Goal: Information Seeking & Learning: Learn about a topic

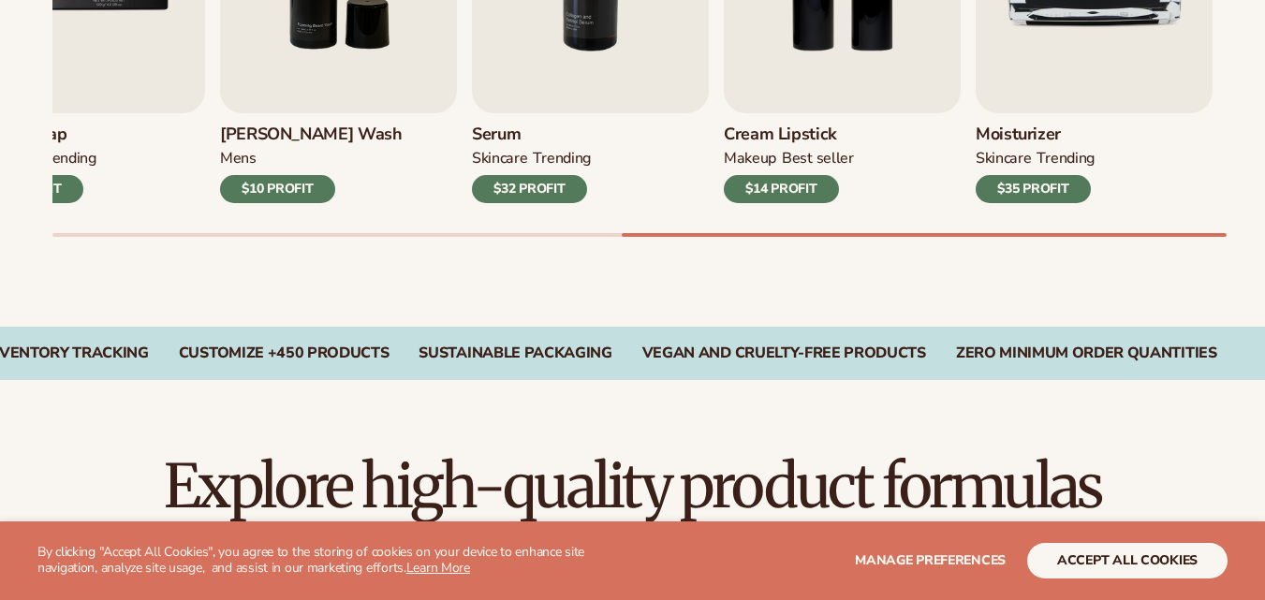
scroll to position [848, 0]
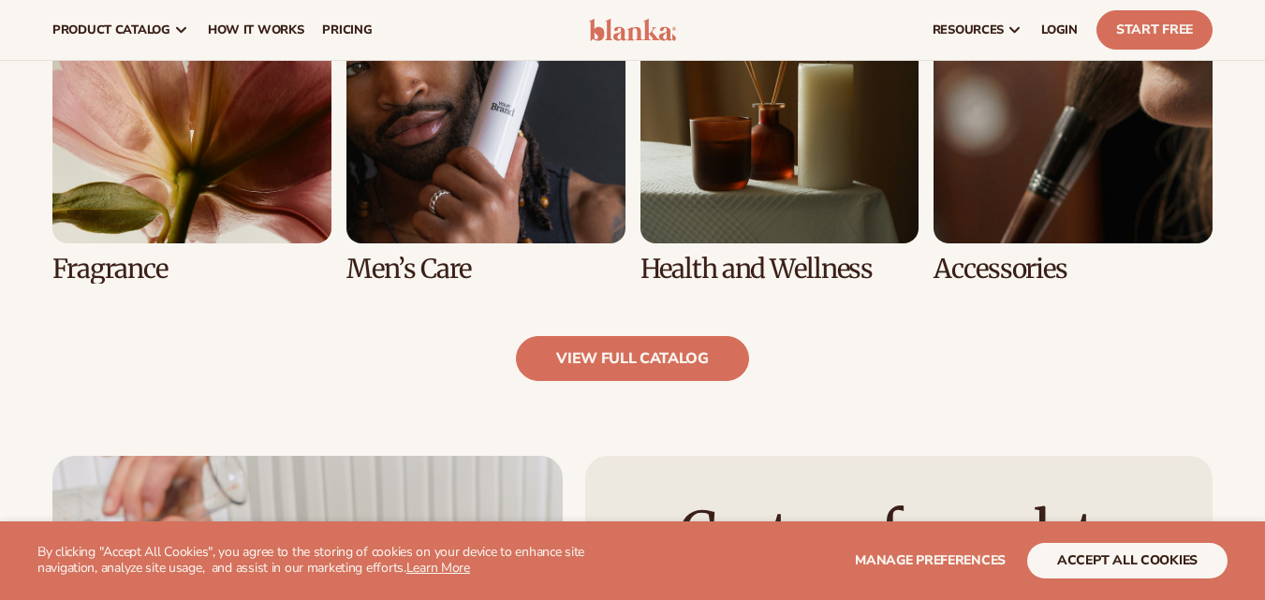
scroll to position [1776, 0]
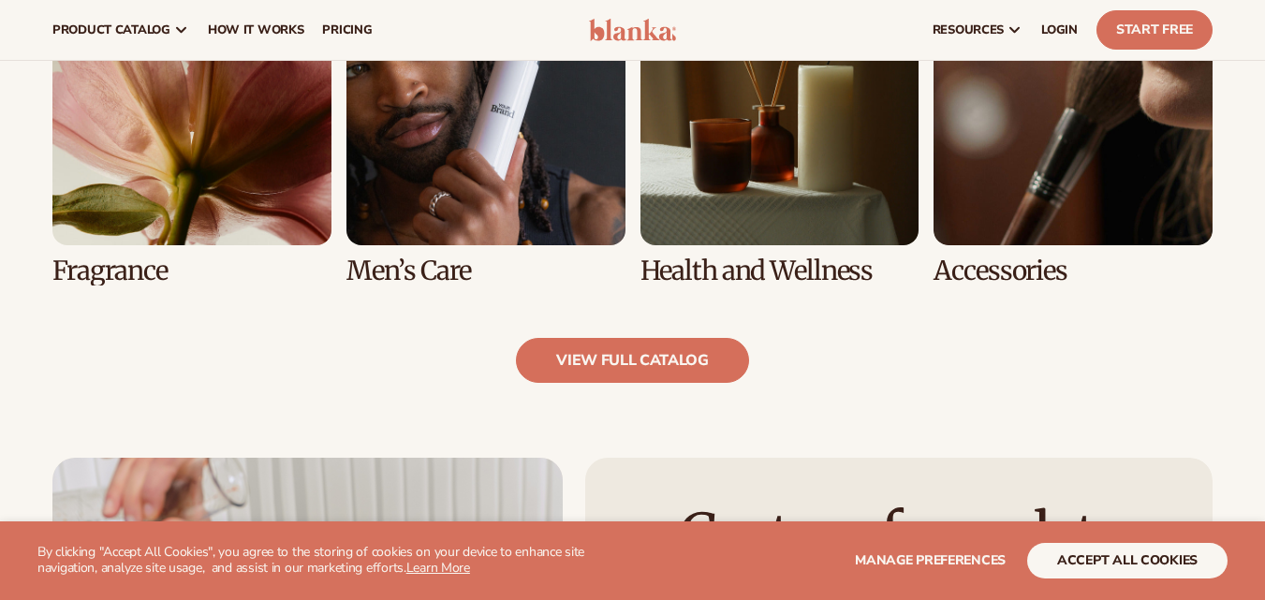
click at [535, 175] on link "6 / 8" at bounding box center [485, 125] width 279 height 319
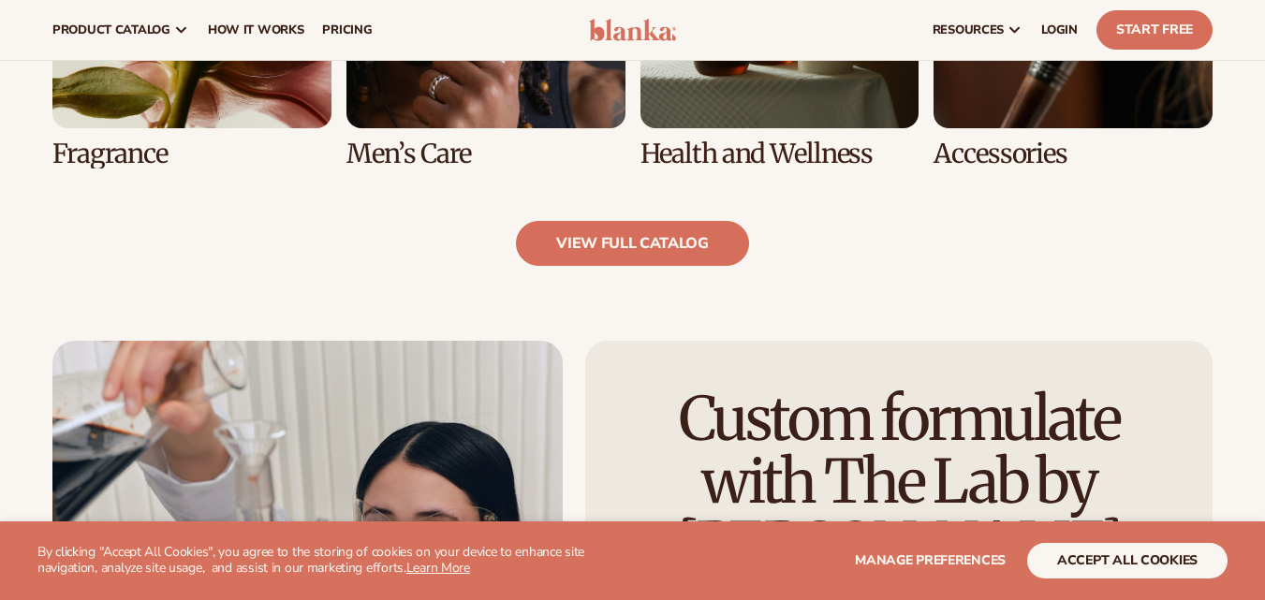
scroll to position [1874, 0]
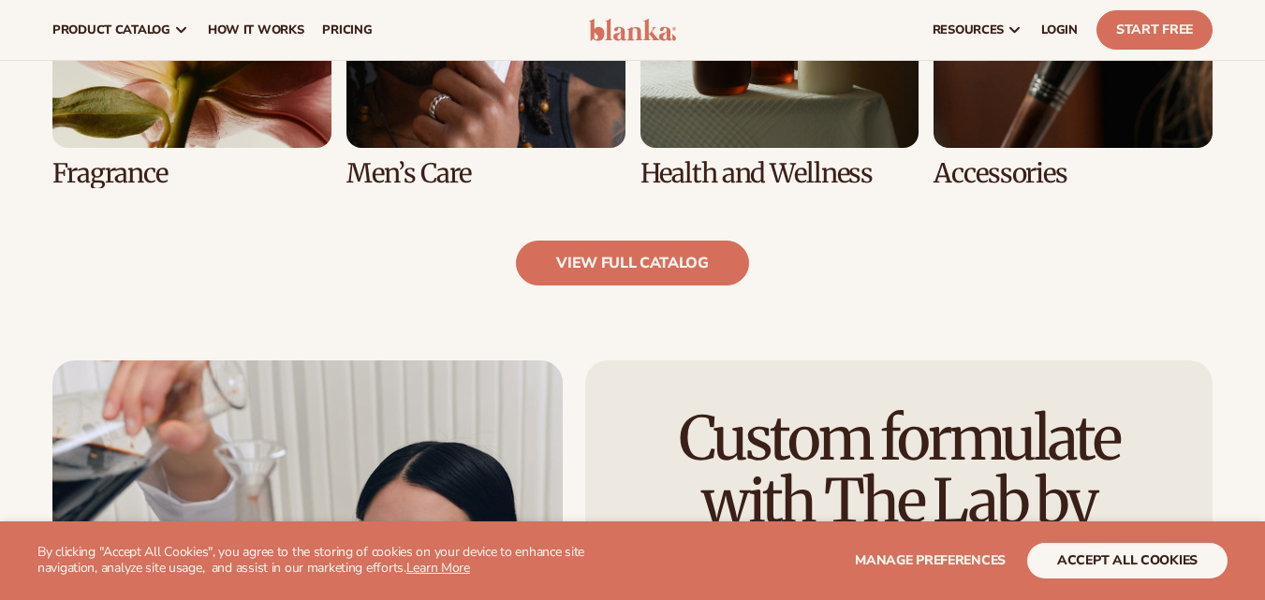
click at [744, 95] on link "7 / 8" at bounding box center [779, 28] width 279 height 319
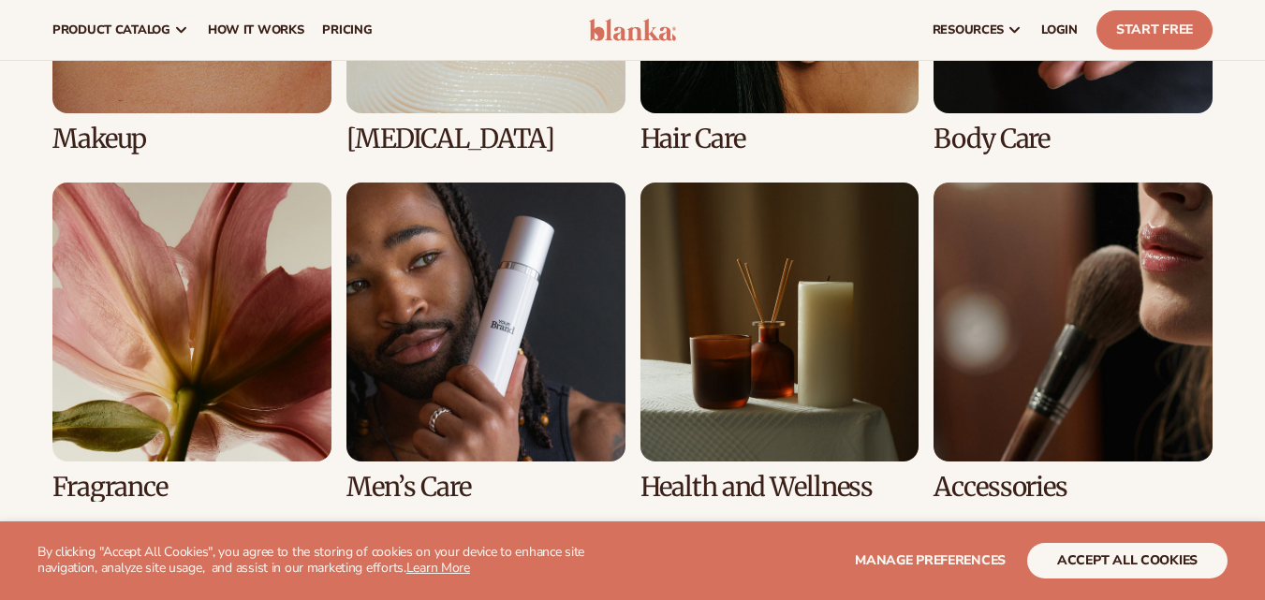
scroll to position [1508, 0]
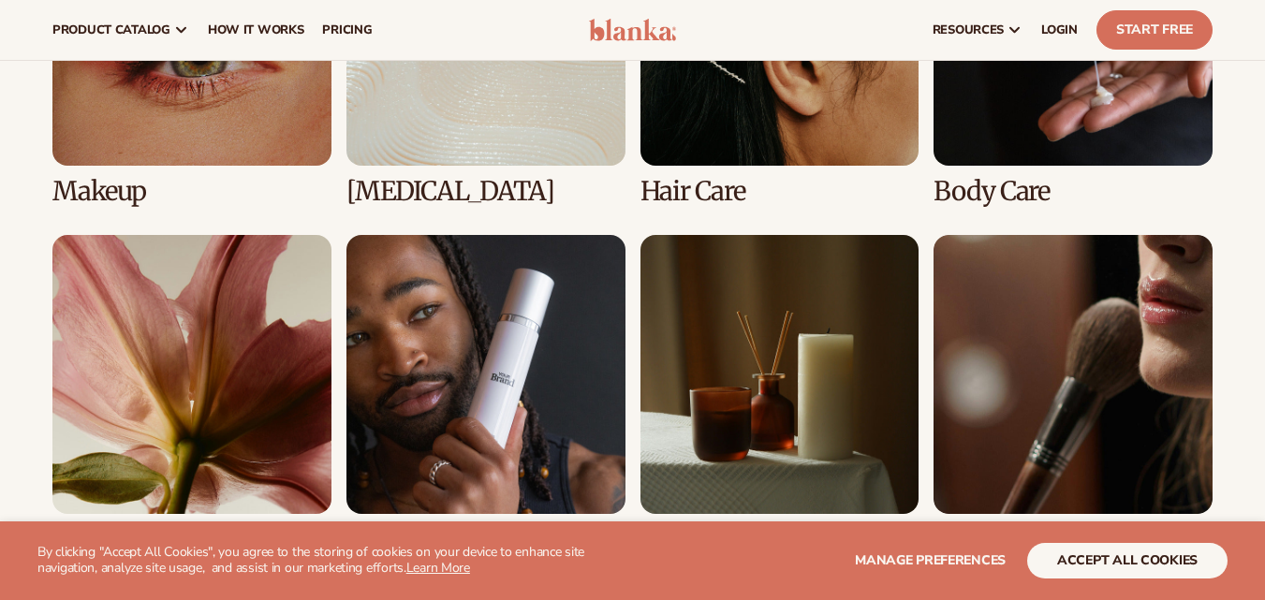
click at [607, 427] on link "6 / 8" at bounding box center [485, 394] width 279 height 319
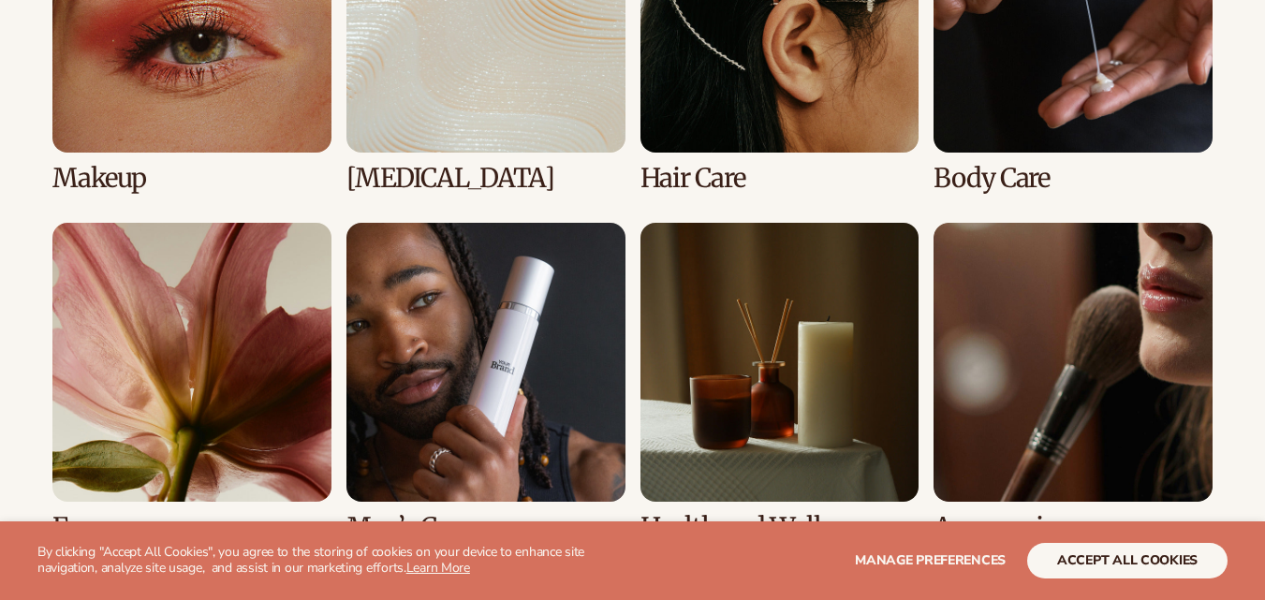
scroll to position [1557, 0]
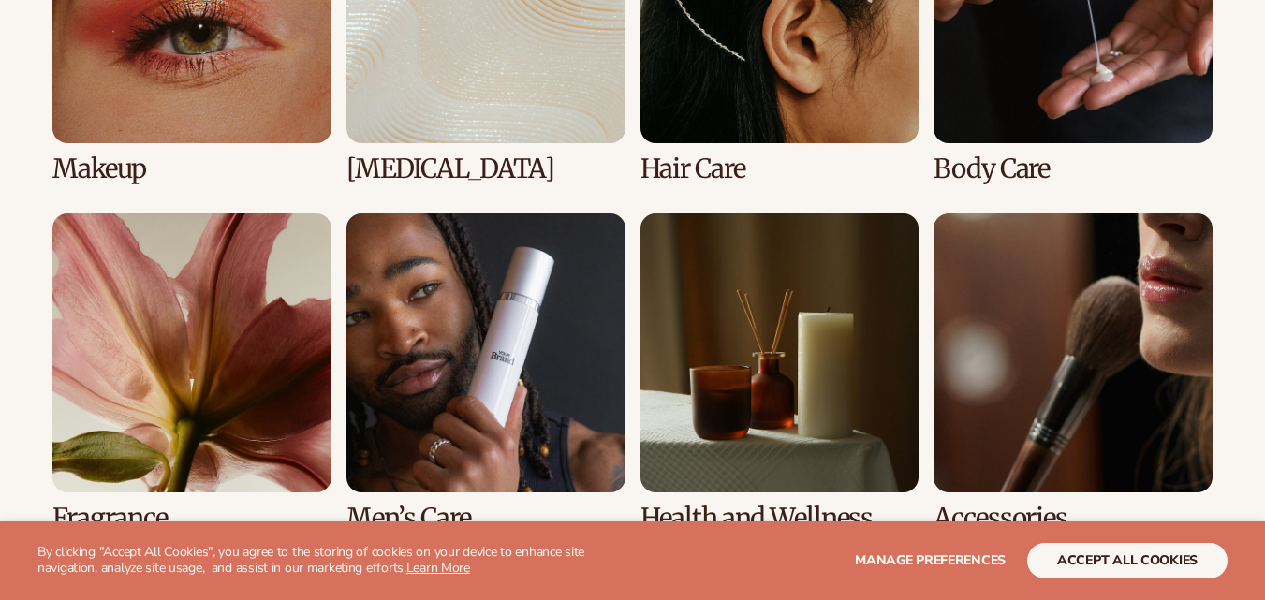
click at [467, 389] on link "6 / 8" at bounding box center [485, 372] width 279 height 319
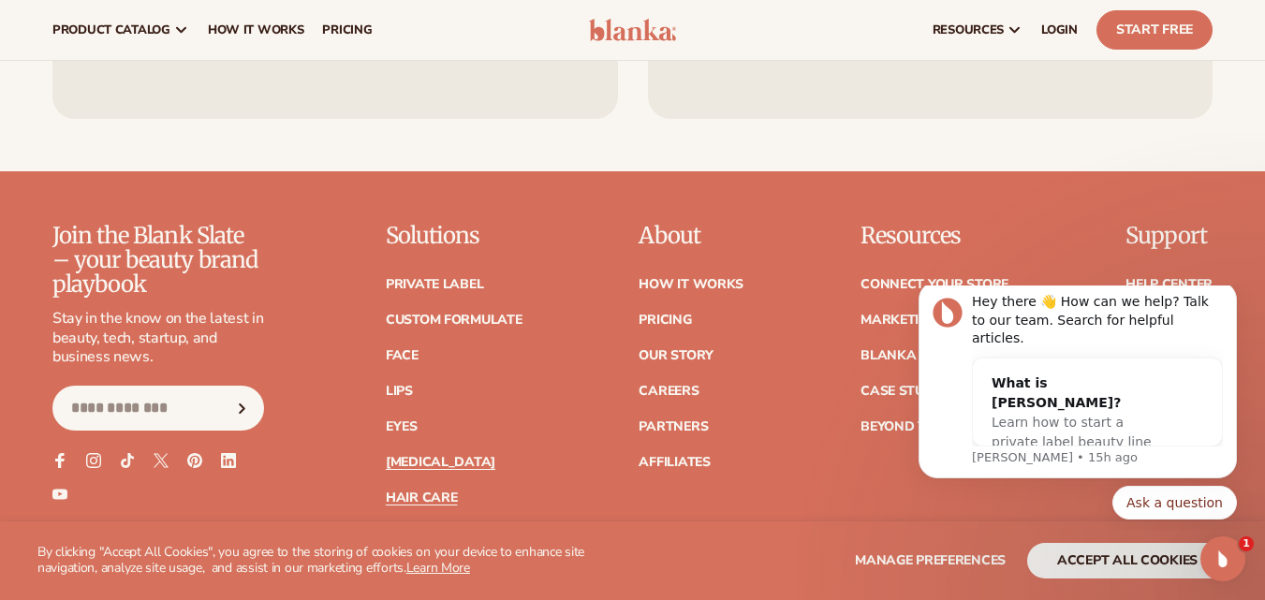
click at [428, 465] on link "[MEDICAL_DATA]" at bounding box center [441, 462] width 110 height 13
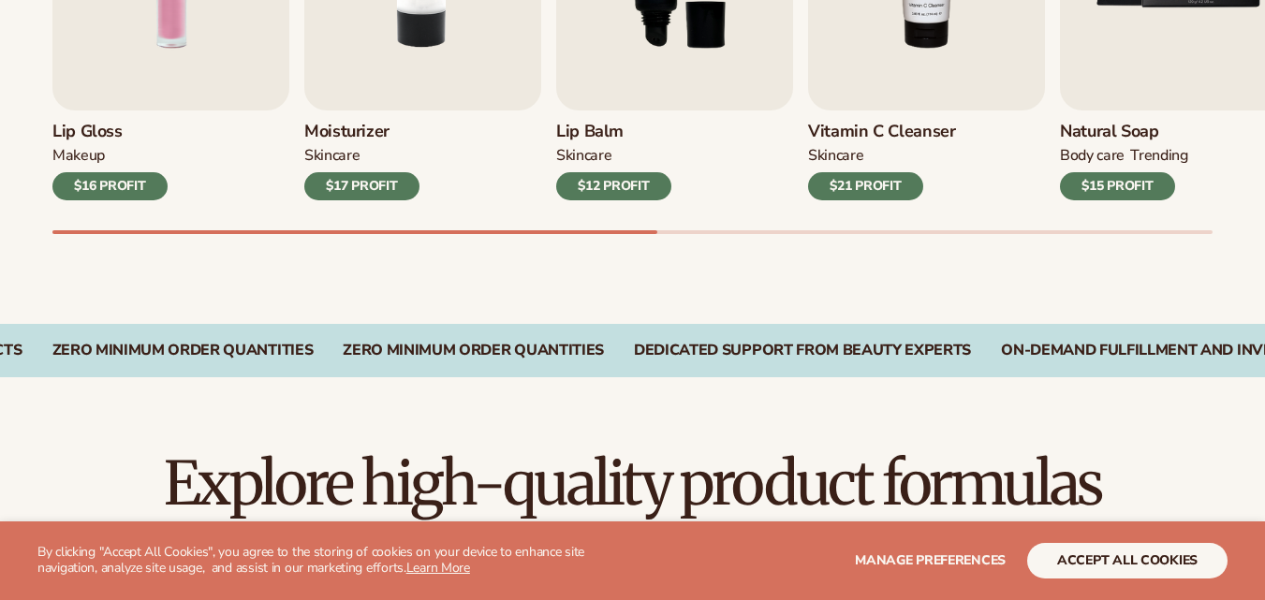
scroll to position [856, 0]
